Goal: Find specific page/section: Find specific page/section

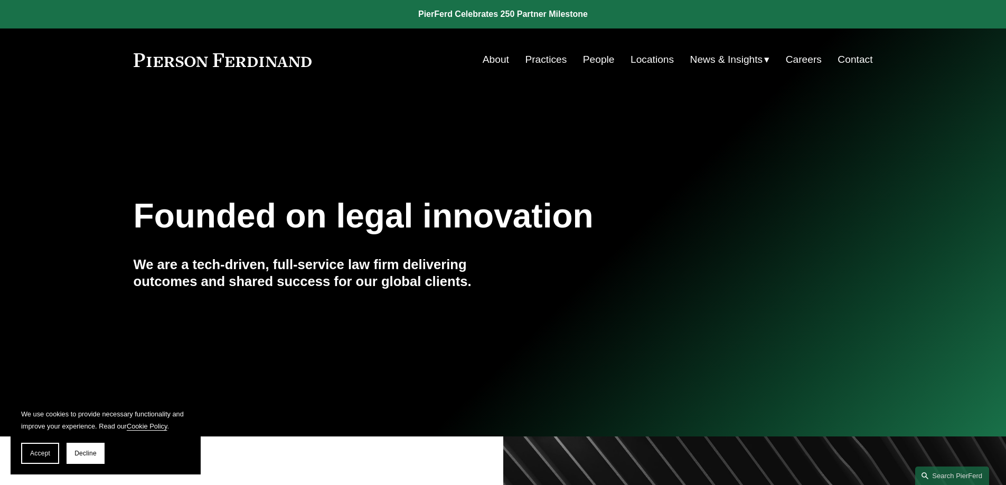
click at [659, 65] on link "Locations" at bounding box center [651, 60] width 43 height 20
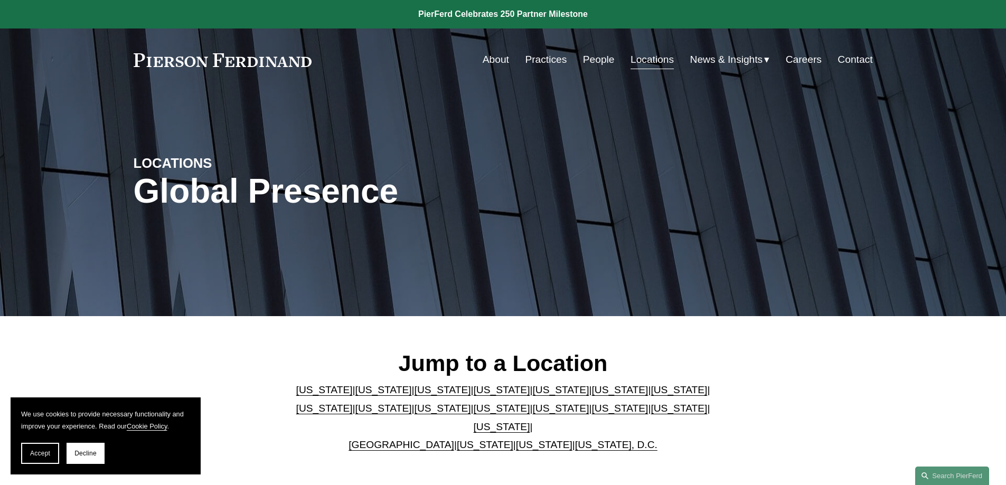
click at [353, 403] on link "Massachusetts" at bounding box center [324, 408] width 56 height 11
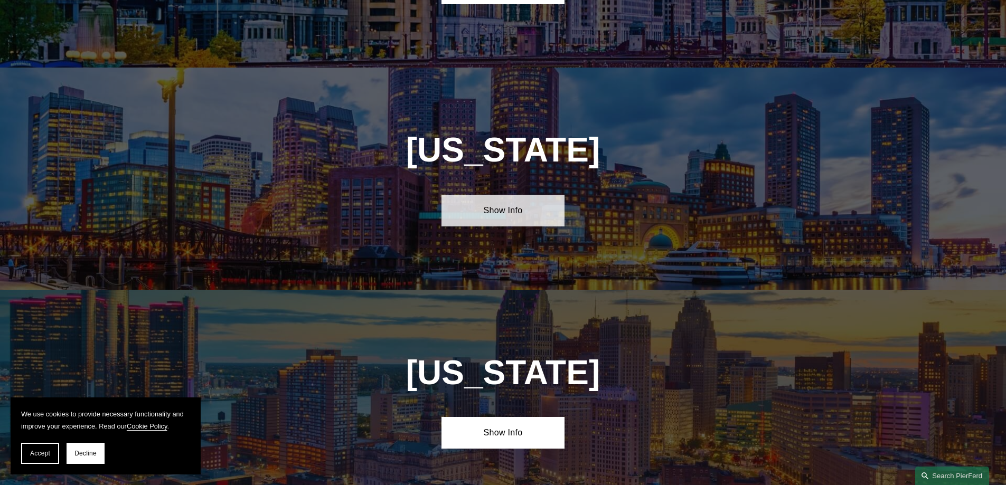
click at [508, 195] on link "Show Info" at bounding box center [502, 211] width 123 height 32
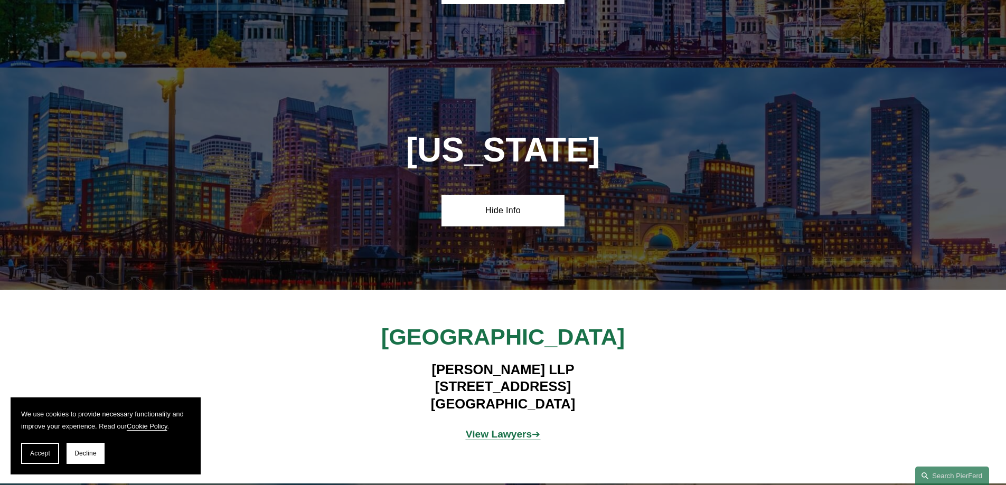
scroll to position [1984, 0]
